Goal: Information Seeking & Learning: Learn about a topic

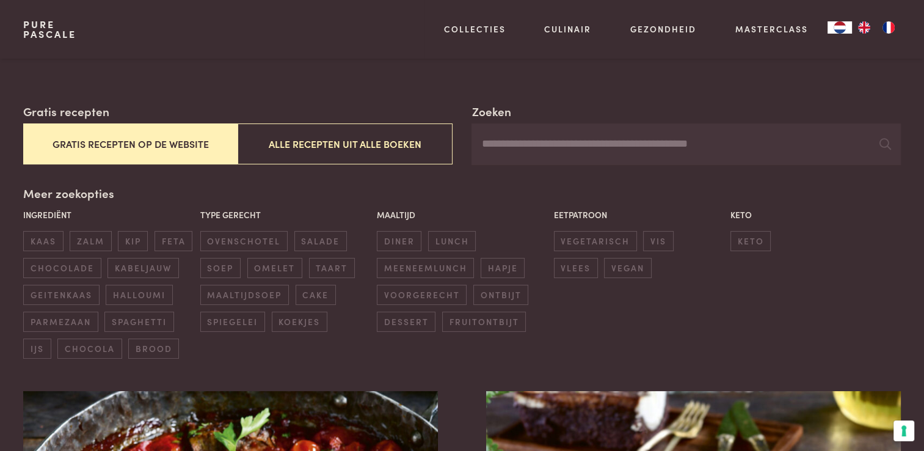
scroll to position [244, 0]
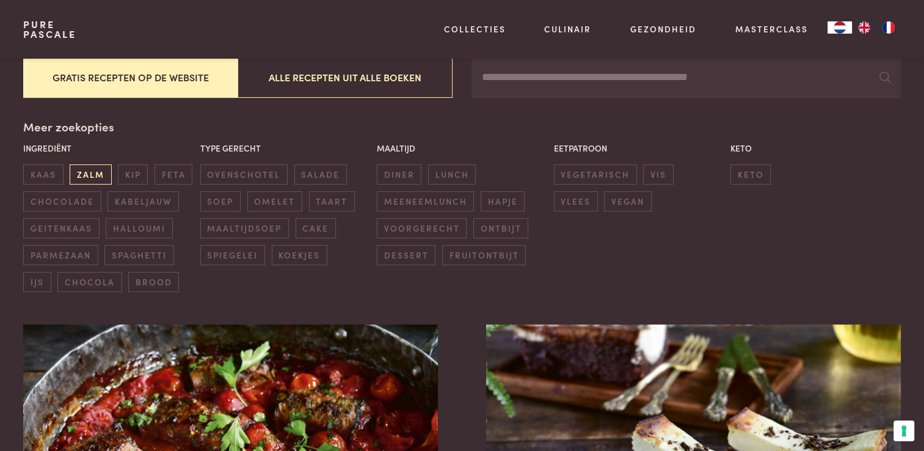
click at [80, 175] on span "zalm" at bounding box center [91, 174] width 42 height 20
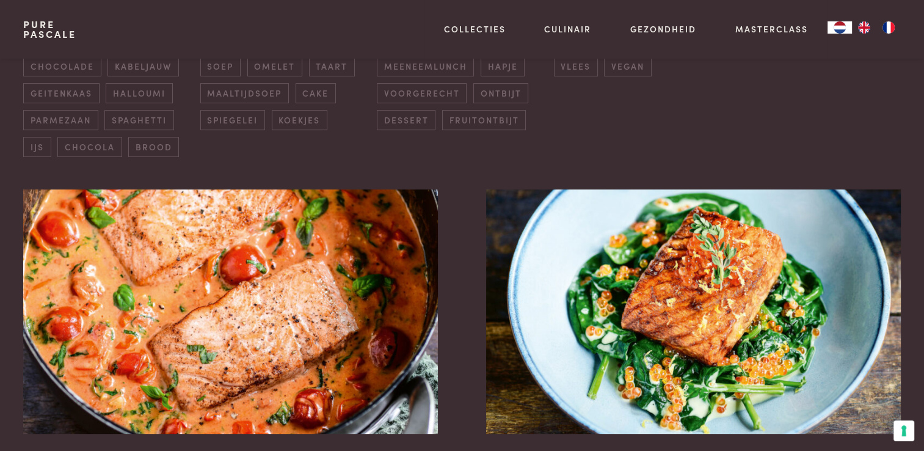
scroll to position [464, 0]
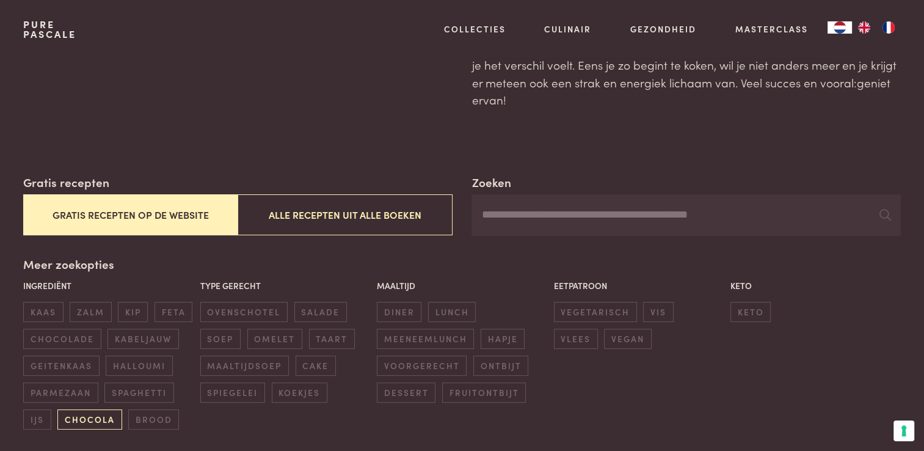
scroll to position [183, 0]
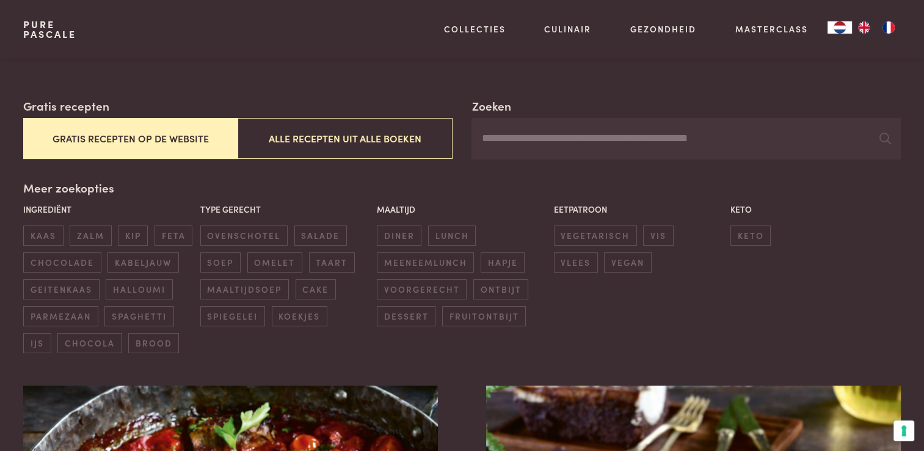
click at [621, 138] on input "Zoeken" at bounding box center [686, 139] width 429 height 42
type input "********"
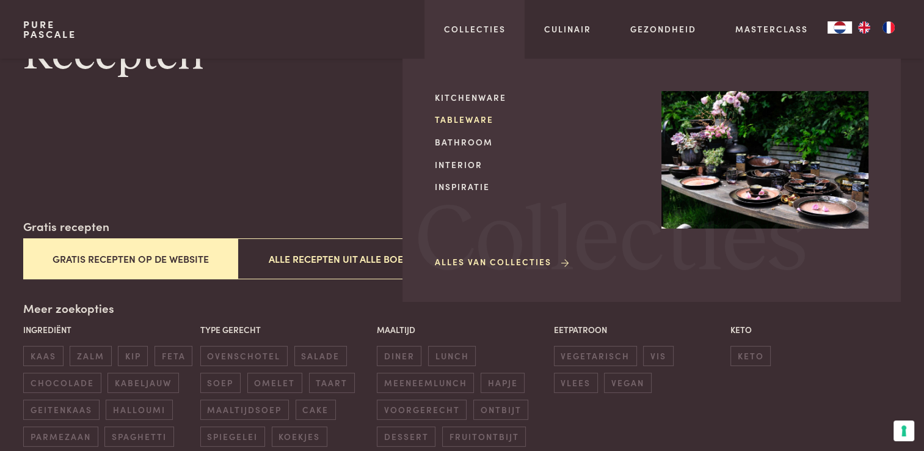
scroll to position [61, 0]
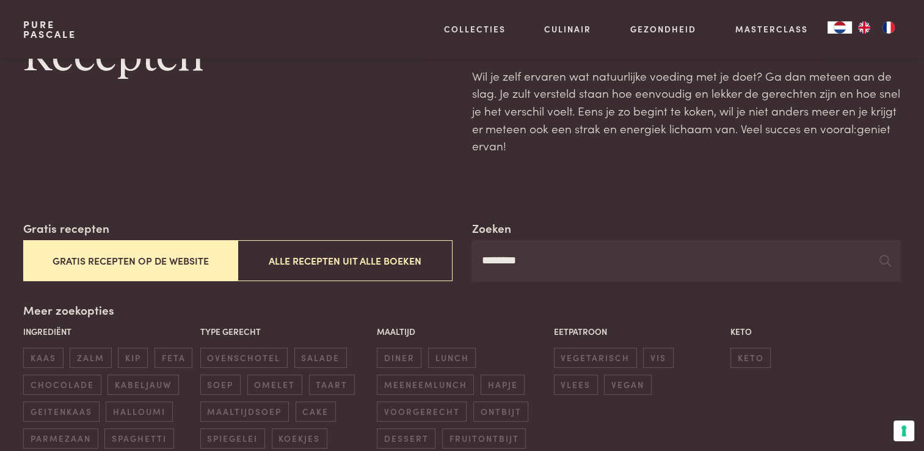
click at [371, 150] on div "Recepten" at bounding box center [237, 92] width 429 height 125
click at [131, 264] on button "Gratis recepten op de website" at bounding box center [130, 260] width 214 height 41
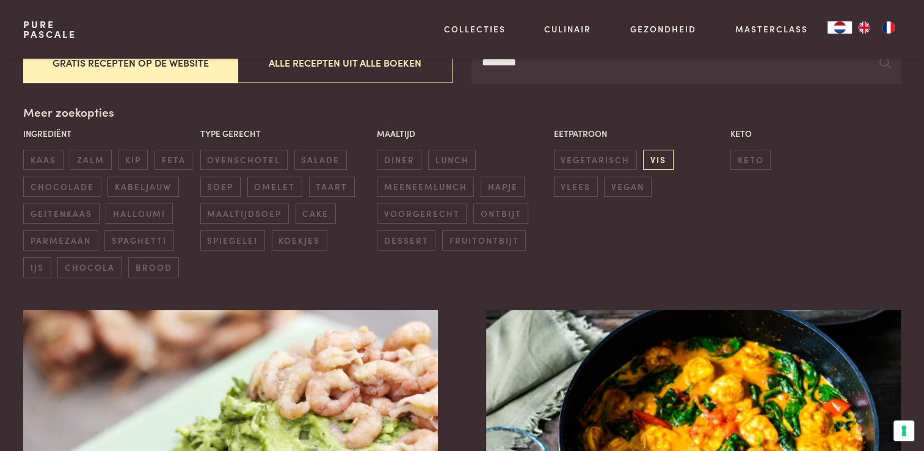
scroll to position [0, 0]
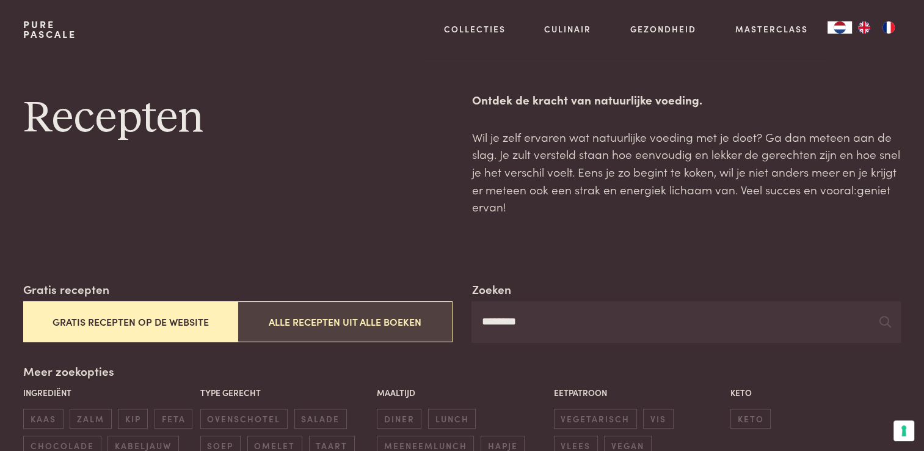
drag, startPoint x: 552, startPoint y: 323, endPoint x: 395, endPoint y: 319, distance: 157.6
click at [407, 319] on div "Zoeken ******** Gratis recepten Gratis recepten op de website Alle recepten uit…" at bounding box center [461, 311] width 877 height 62
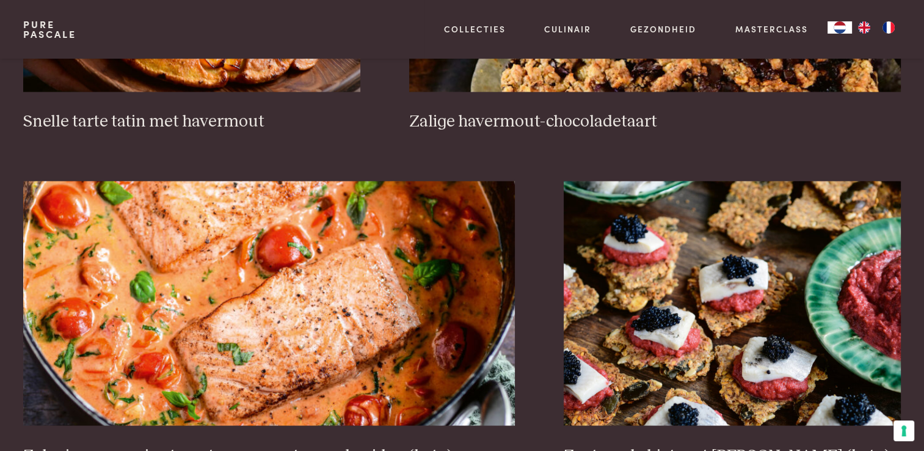
scroll to position [2260, 0]
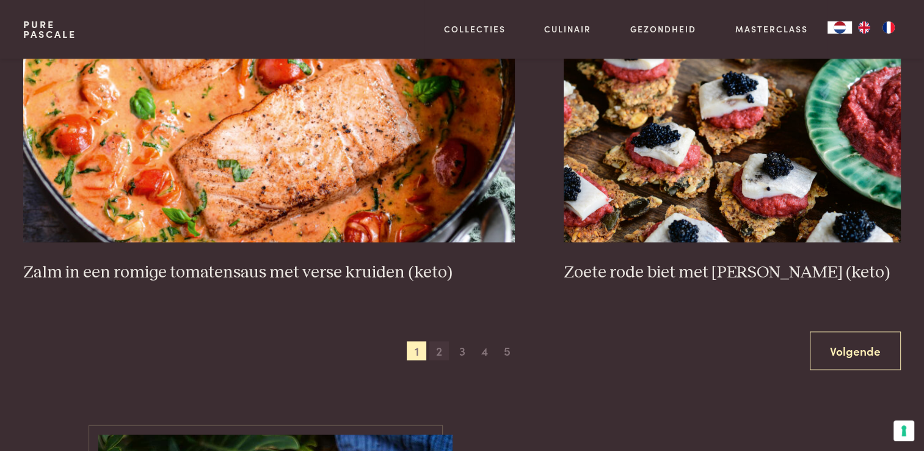
click at [440, 352] on span "2" at bounding box center [439, 351] width 20 height 20
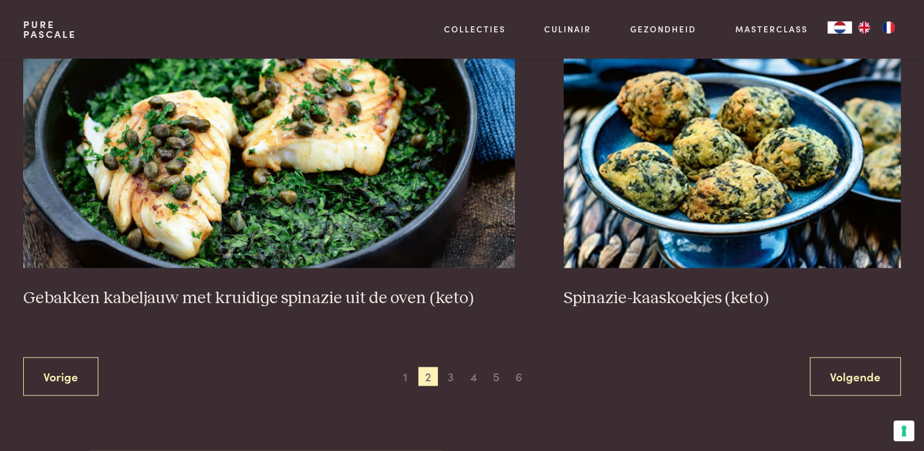
scroll to position [2235, 0]
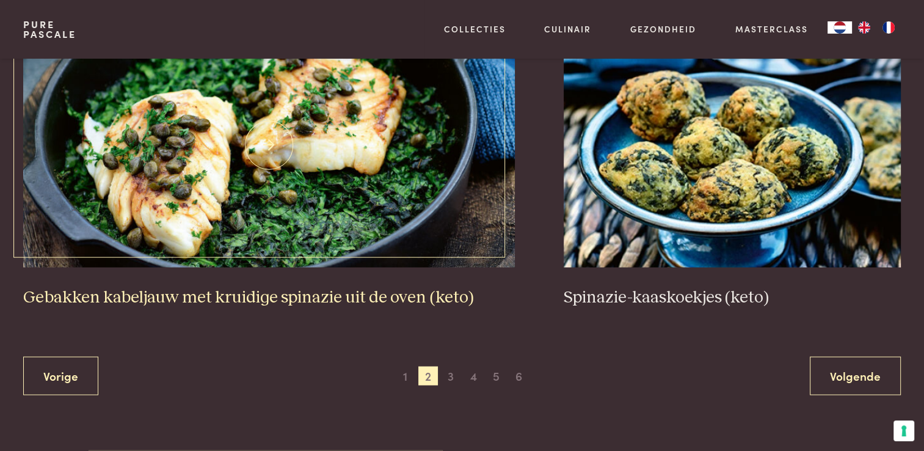
click at [337, 216] on img at bounding box center [269, 145] width 492 height 244
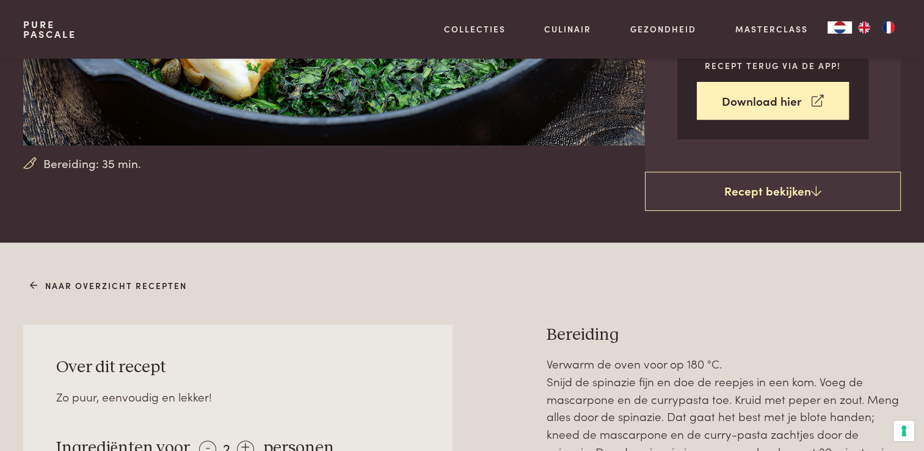
scroll to position [489, 0]
